Goal: Obtain resource: Obtain resource

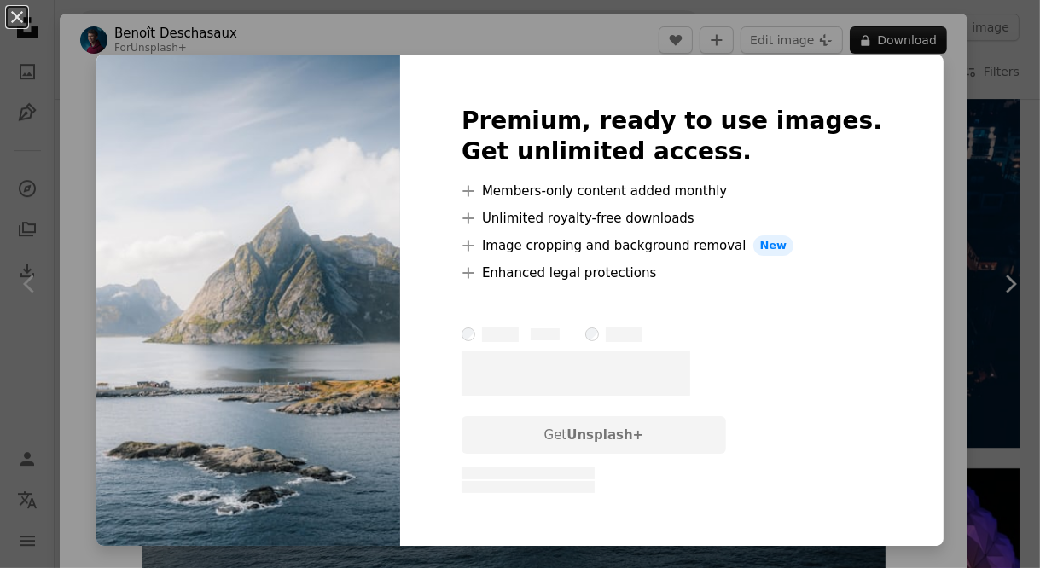
scroll to position [0, 486]
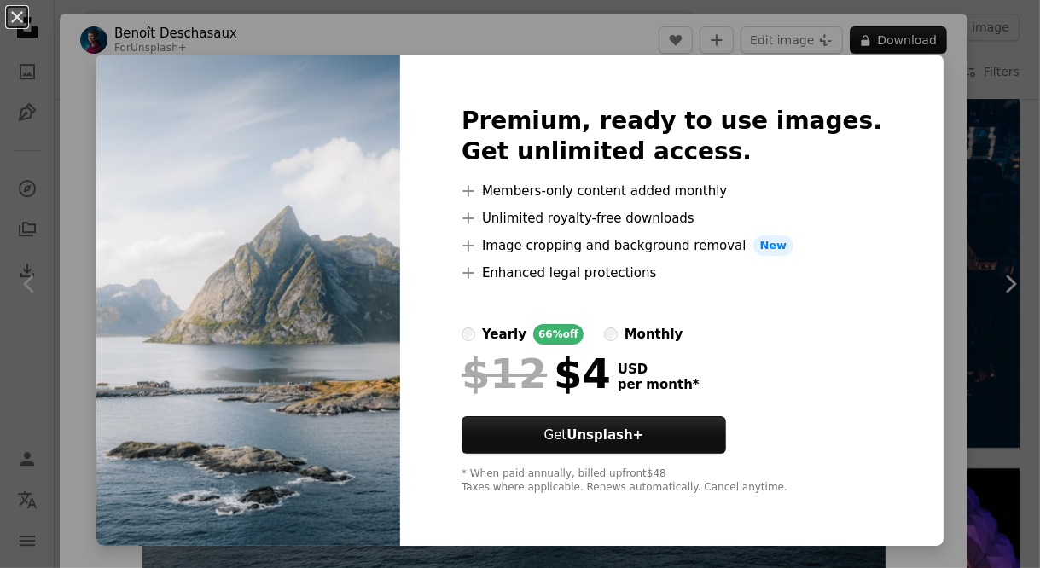
click at [1000, 242] on div "An X shape Premium, ready to use images. Get unlimited access. A plus sign Memb…" at bounding box center [520, 284] width 1040 height 568
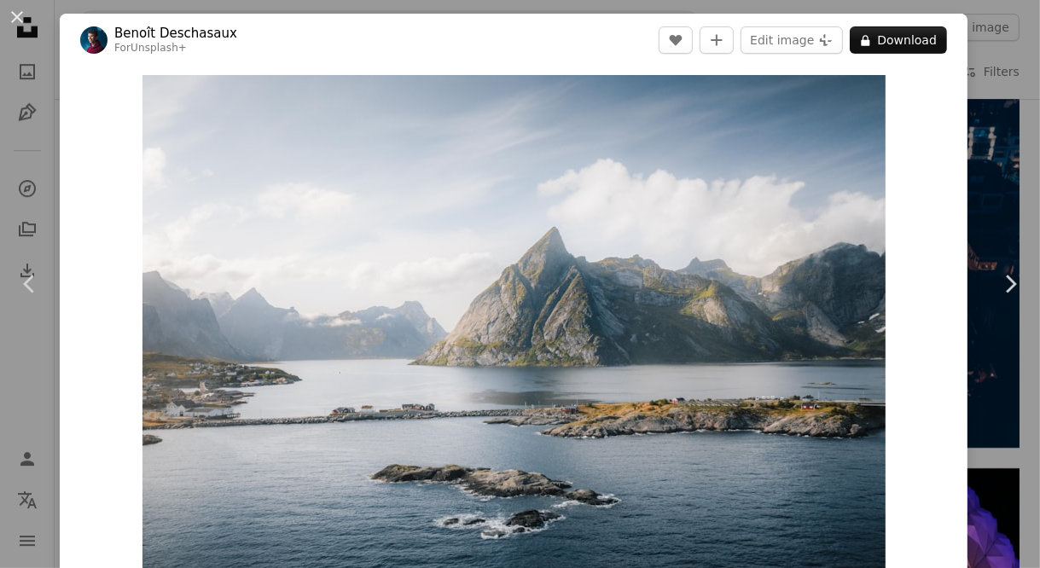
click at [9, 27] on button "An X shape" at bounding box center [17, 17] width 20 height 20
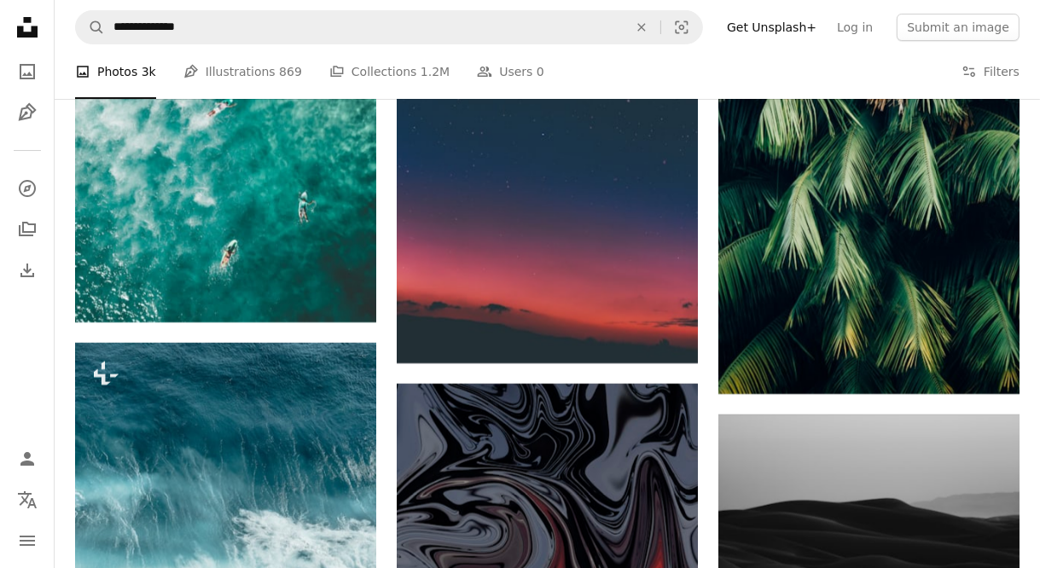
scroll to position [20881, 0]
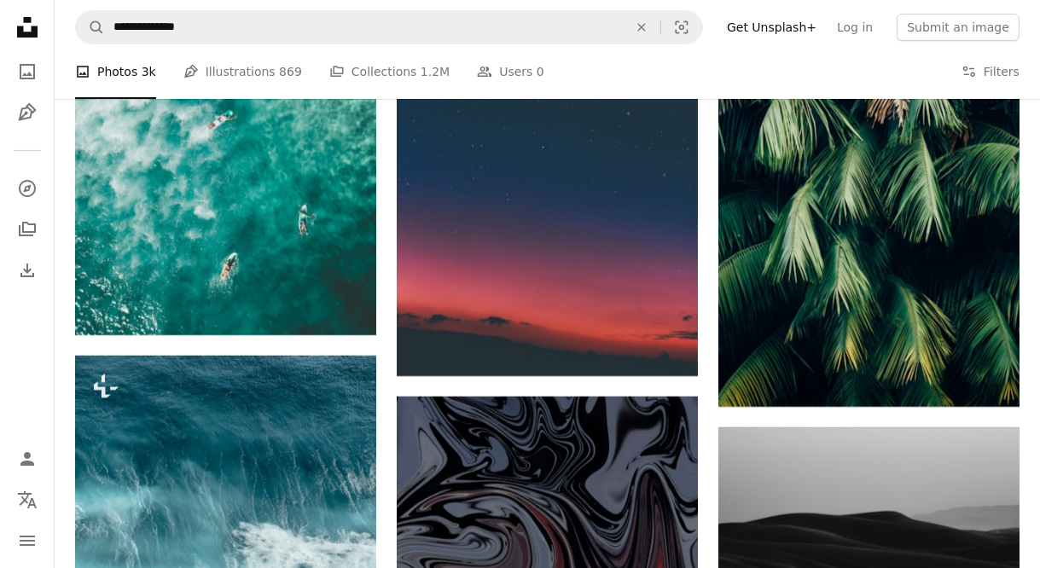
click at [989, 61] on button "Filters Filters" at bounding box center [991, 71] width 58 height 55
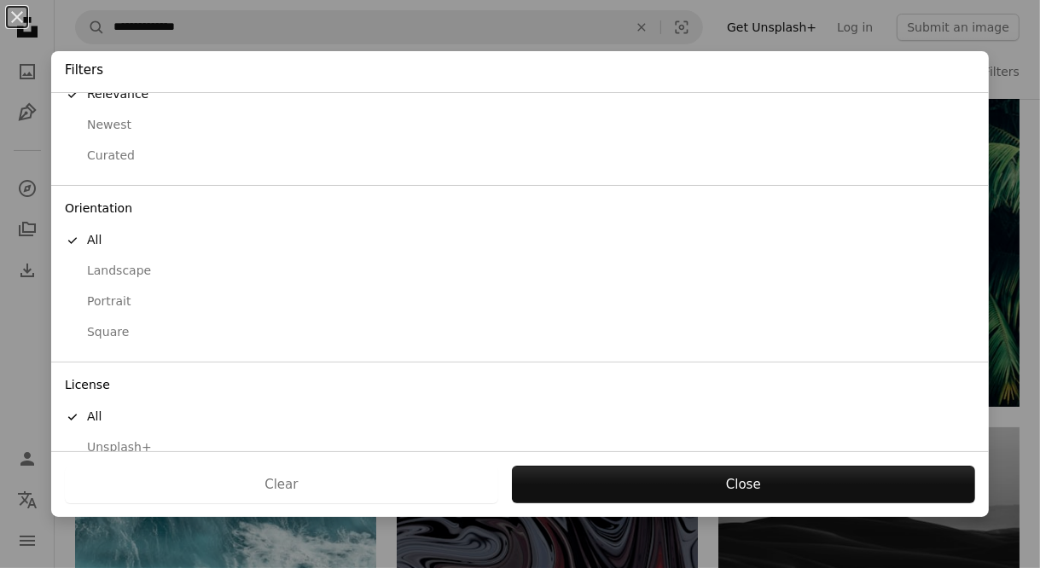
scroll to position [107, 0]
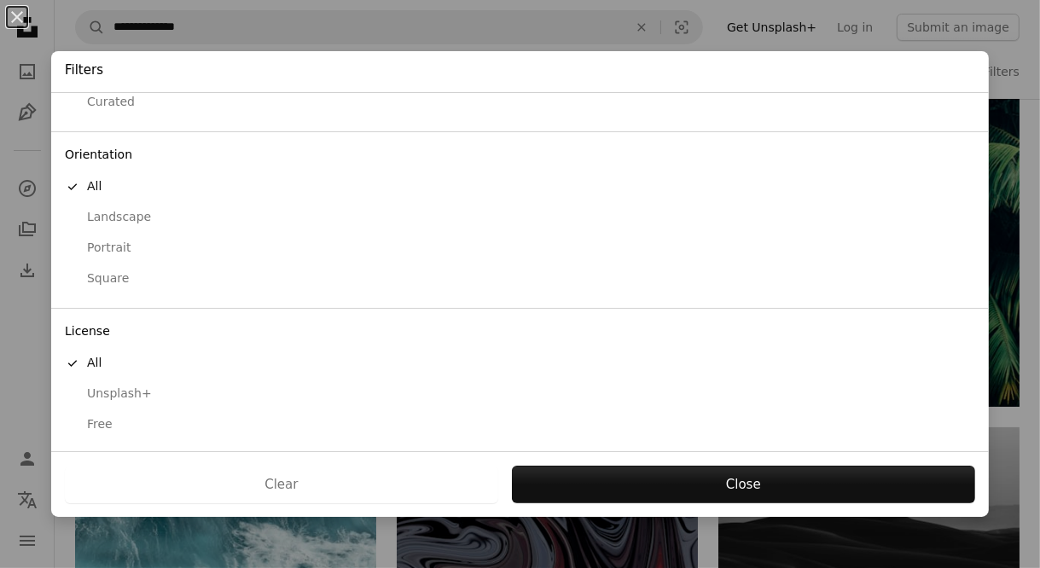
click at [126, 426] on div "Free" at bounding box center [520, 424] width 911 height 17
click at [733, 495] on button "Apply" at bounding box center [743, 485] width 464 height 38
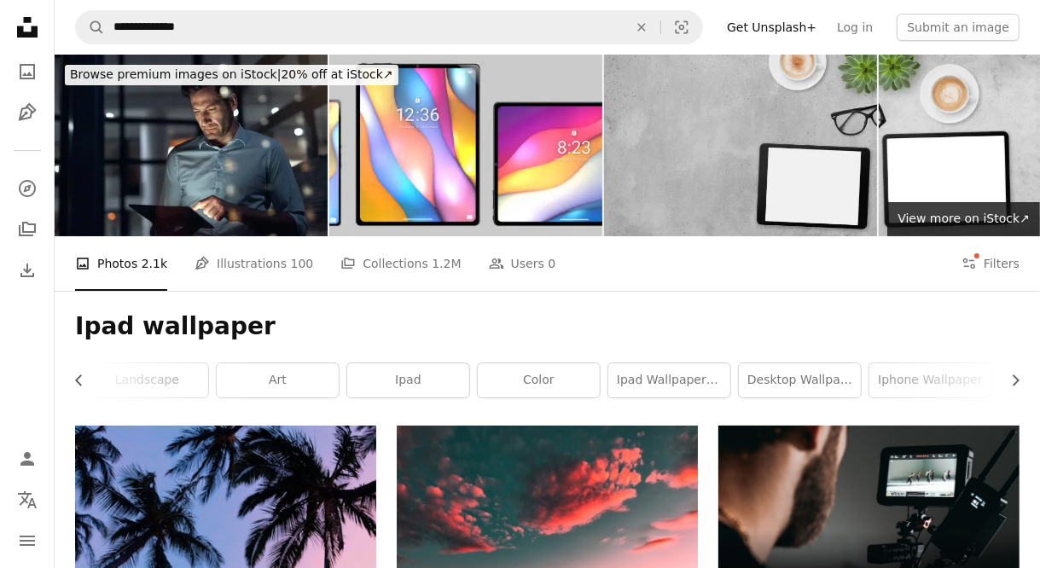
scroll to position [0, 510]
click at [562, 381] on link "color" at bounding box center [541, 381] width 122 height 34
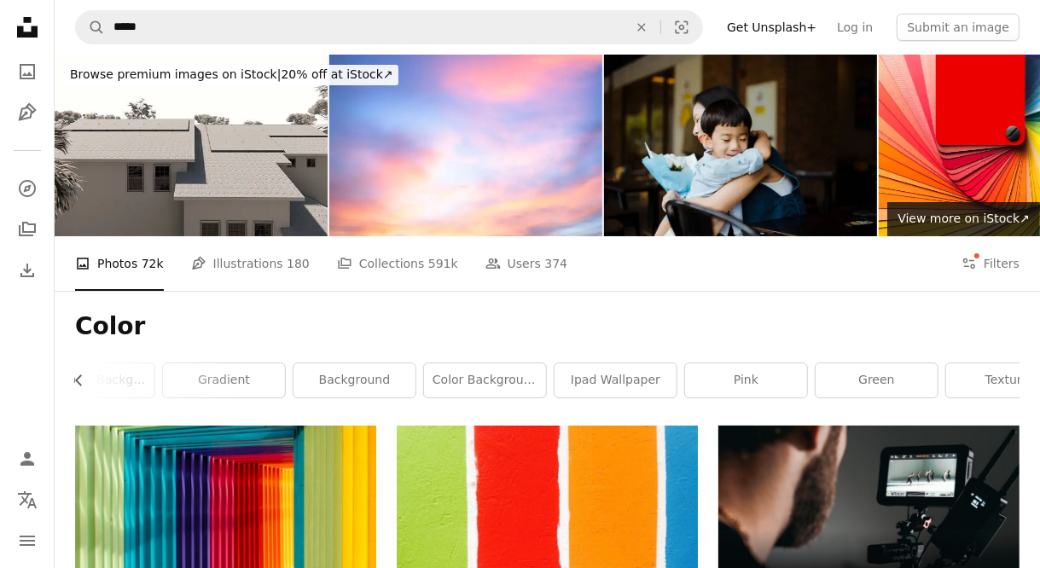
scroll to position [0, 614]
click at [594, 389] on link "ipad wallpaper" at bounding box center [567, 381] width 122 height 34
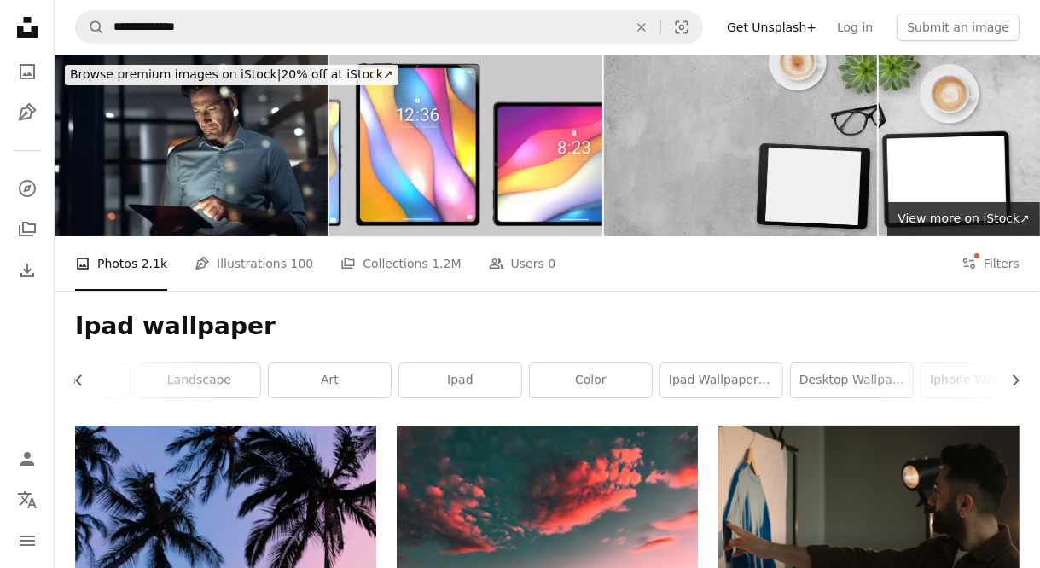
scroll to position [0, 429]
click at [372, 381] on link "art" at bounding box center [361, 381] width 122 height 34
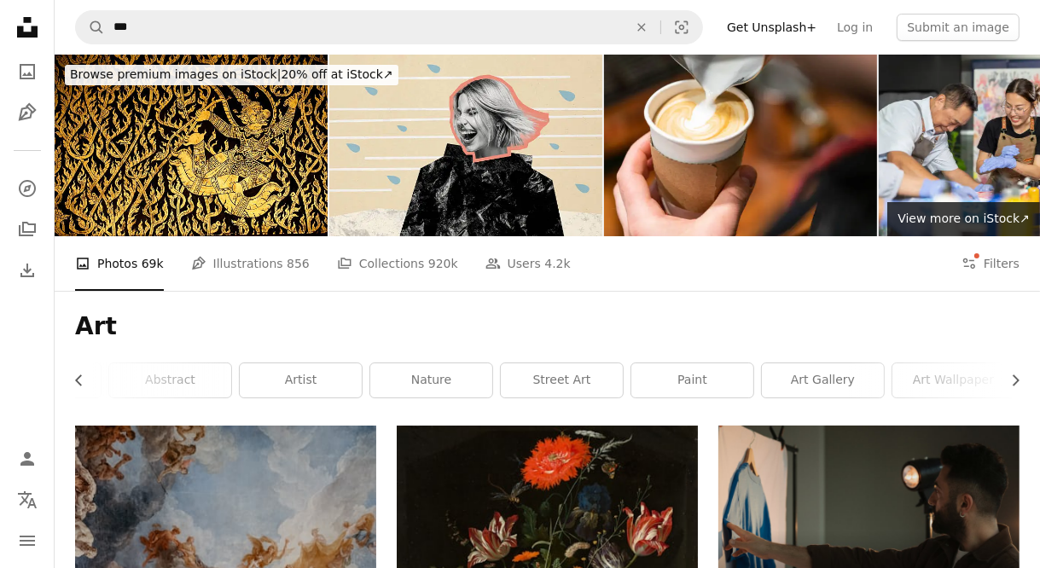
scroll to position [0, 98]
click at [579, 387] on link "street art" at bounding box center [561, 381] width 122 height 34
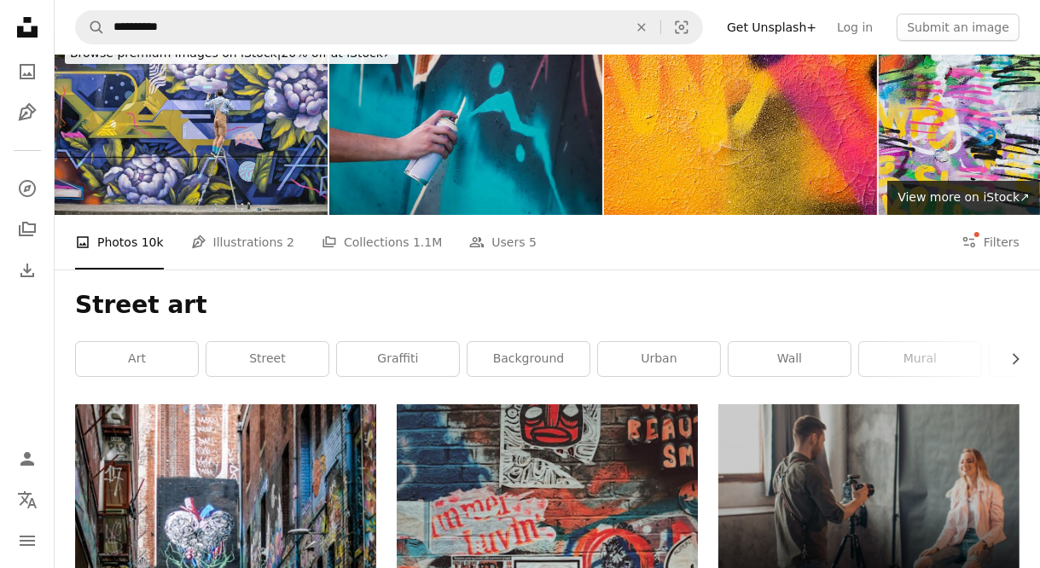
click at [542, 376] on link "background" at bounding box center [529, 359] width 122 height 34
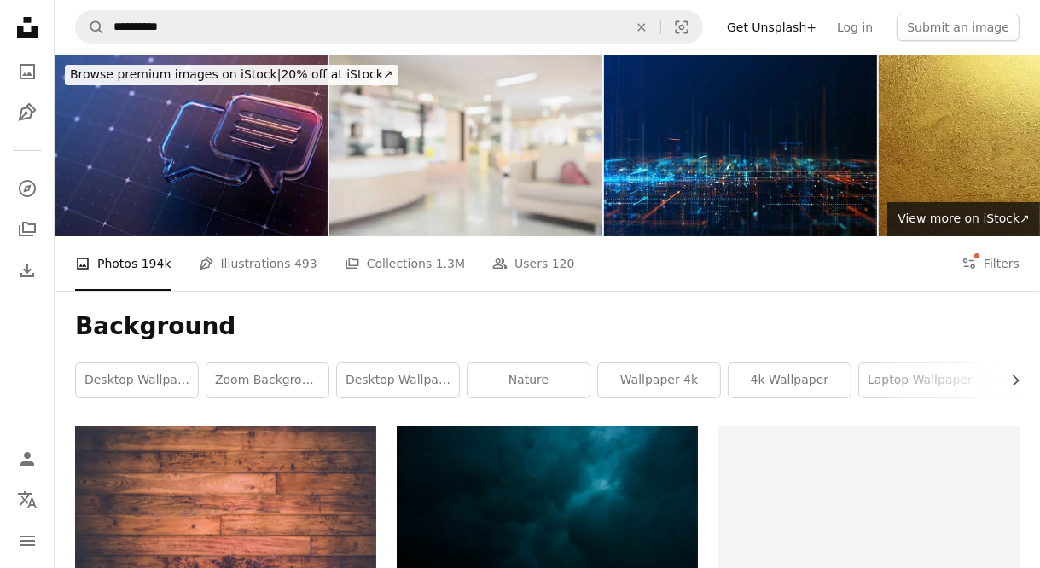
click at [444, 374] on link "desktop wallpaper" at bounding box center [398, 381] width 122 height 34
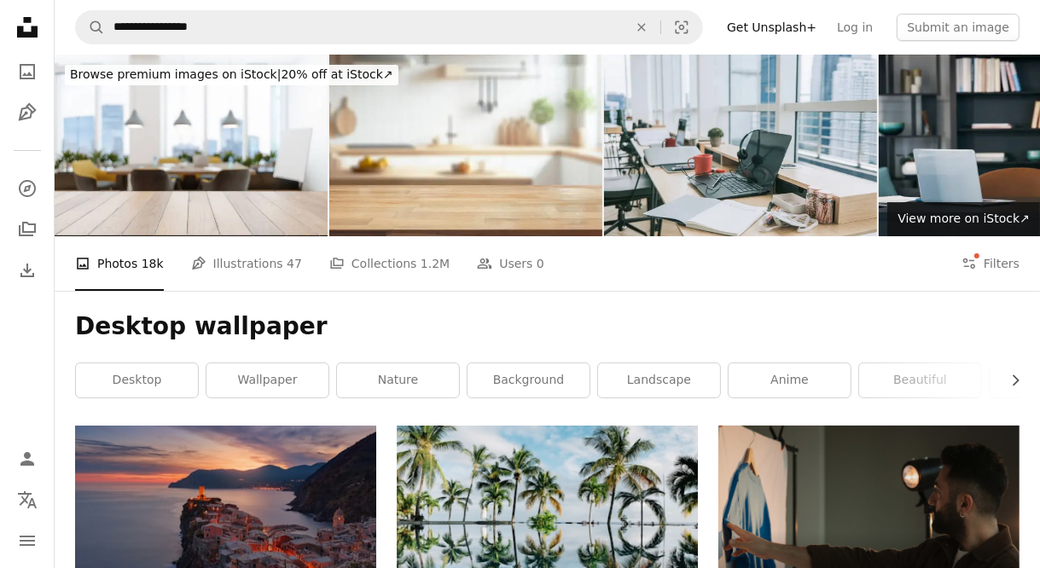
click at [294, 389] on link "wallpaper" at bounding box center [268, 381] width 122 height 34
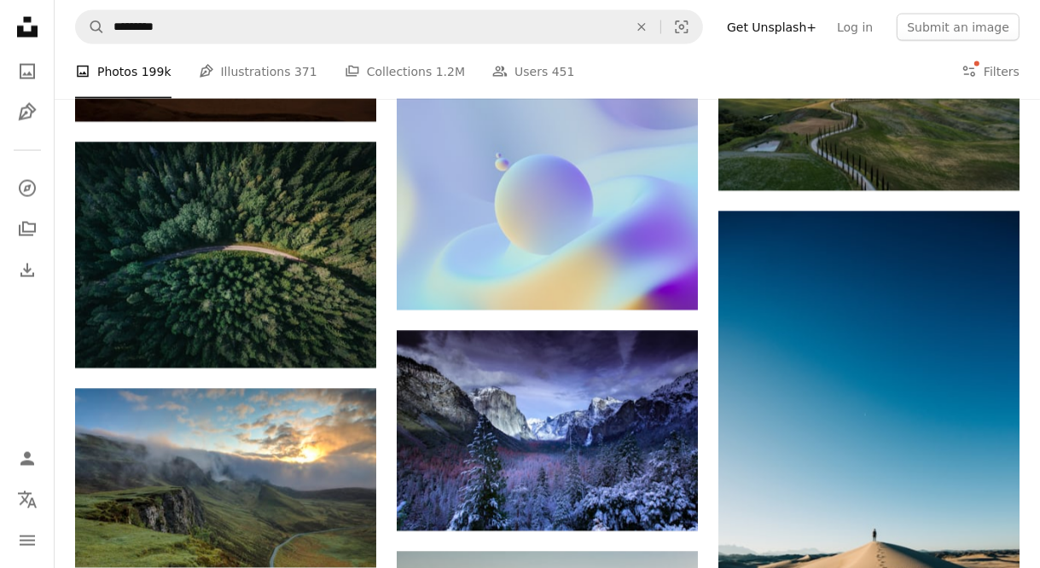
scroll to position [12663, 0]
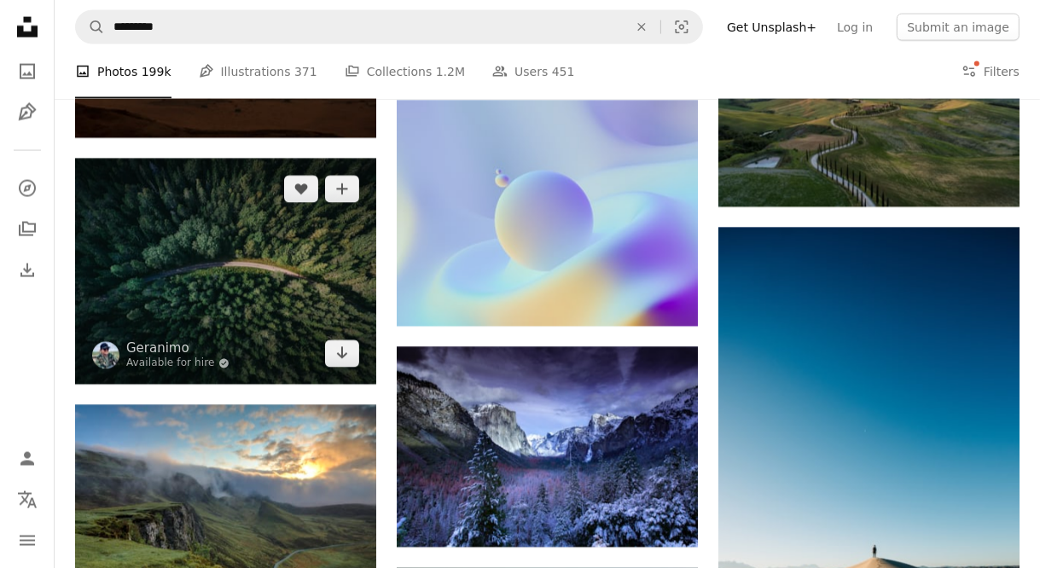
click at [251, 303] on img at bounding box center [225, 272] width 301 height 226
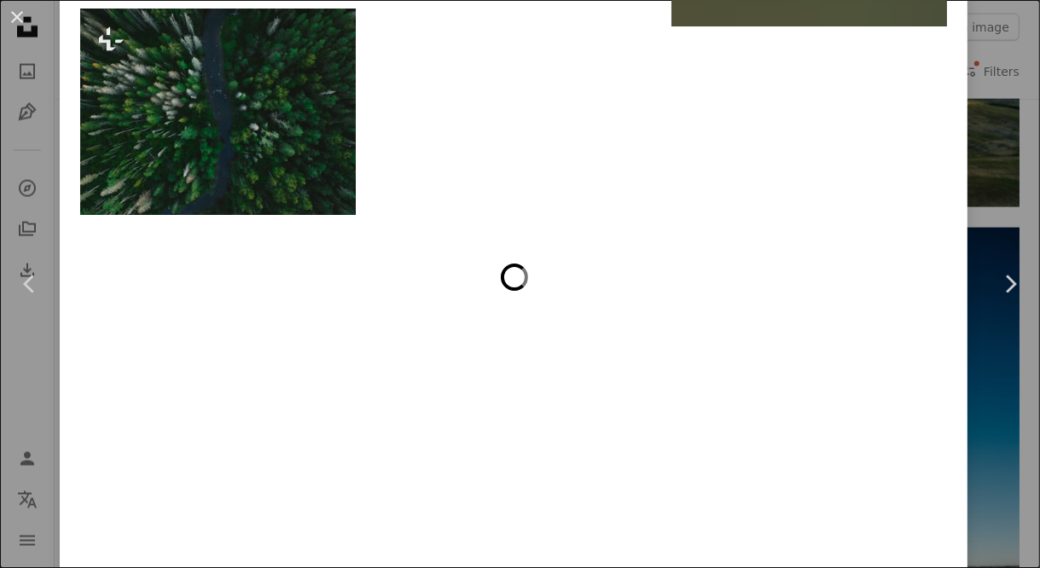
scroll to position [6628, 0]
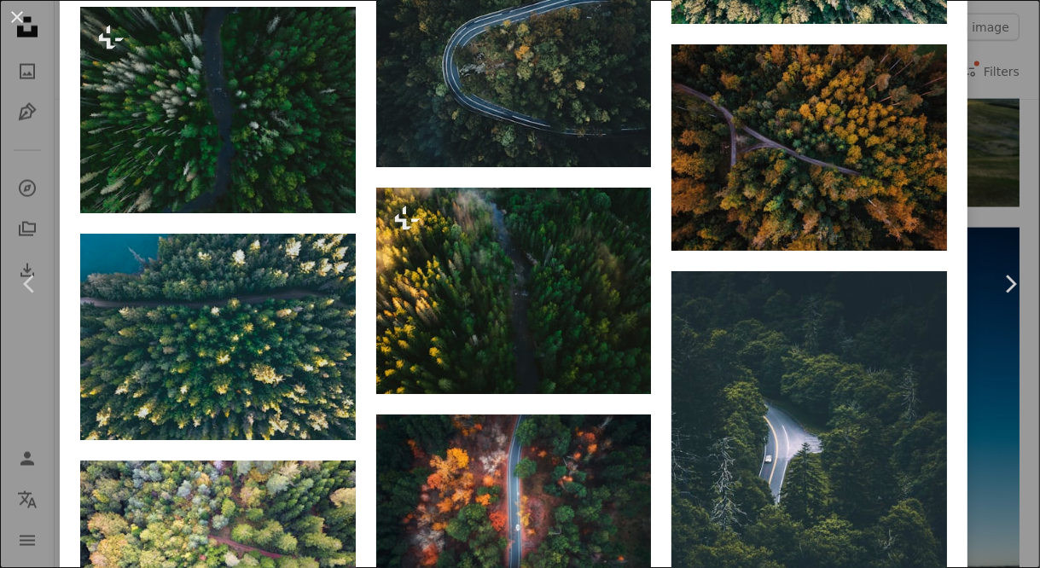
click at [13, 27] on button "An X shape" at bounding box center [17, 17] width 20 height 20
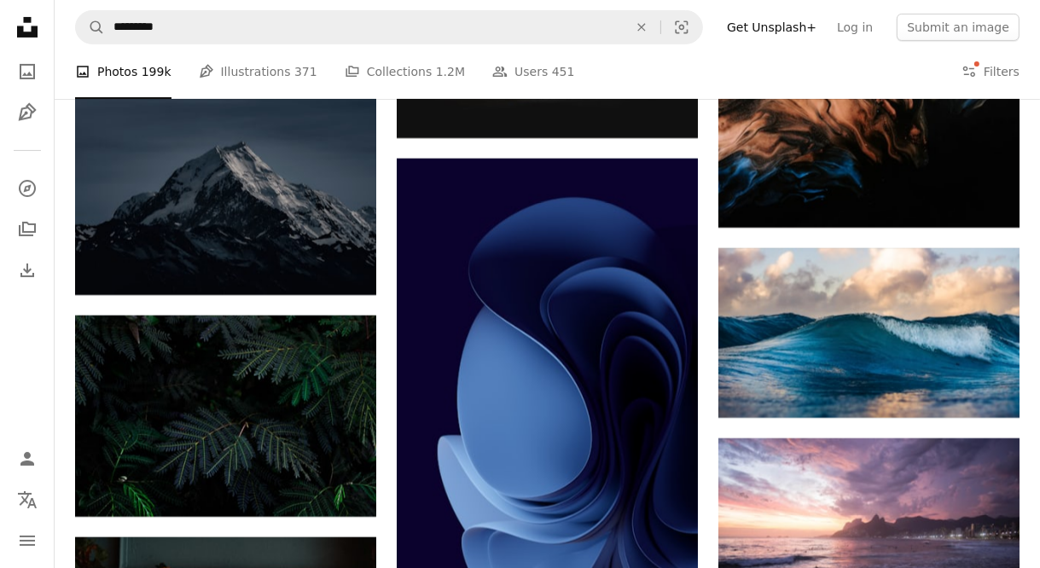
scroll to position [16029, 0]
